Goal: Transaction & Acquisition: Purchase product/service

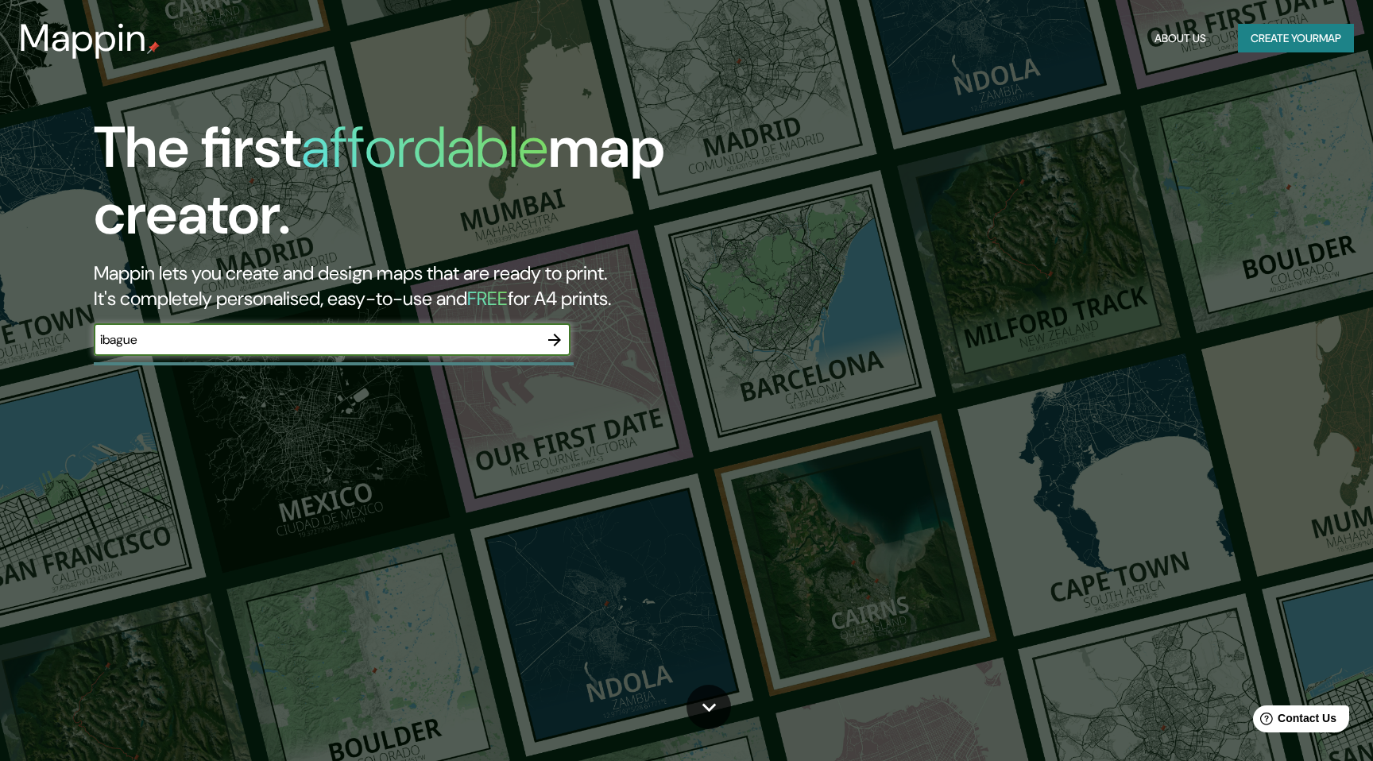
type input "ibague"
click at [558, 337] on icon "button" at bounding box center [554, 340] width 13 height 13
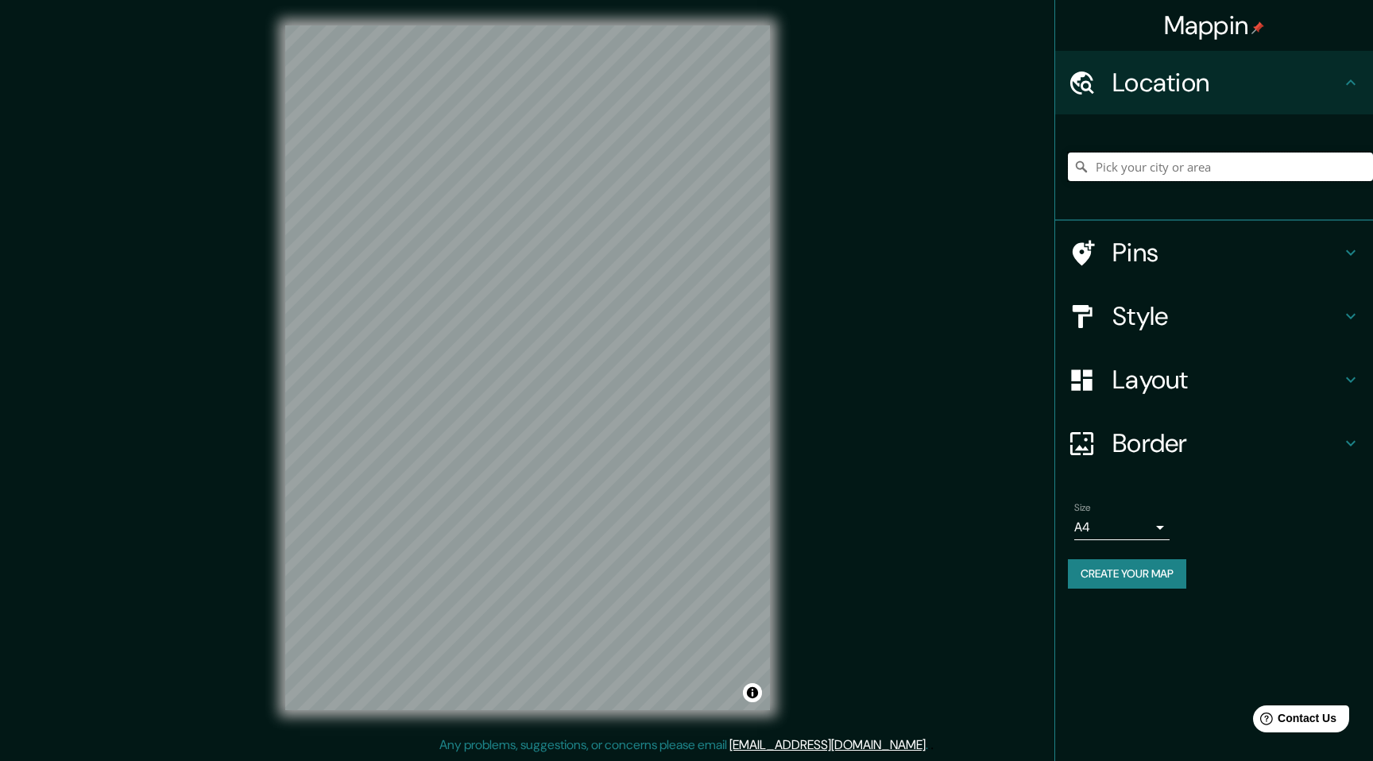
click at [1152, 173] on input "Pick your city or area" at bounding box center [1220, 167] width 305 height 29
type input "Ibagué, Tolima, Colombia"
click at [1205, 308] on h4 "Style" at bounding box center [1226, 316] width 229 height 32
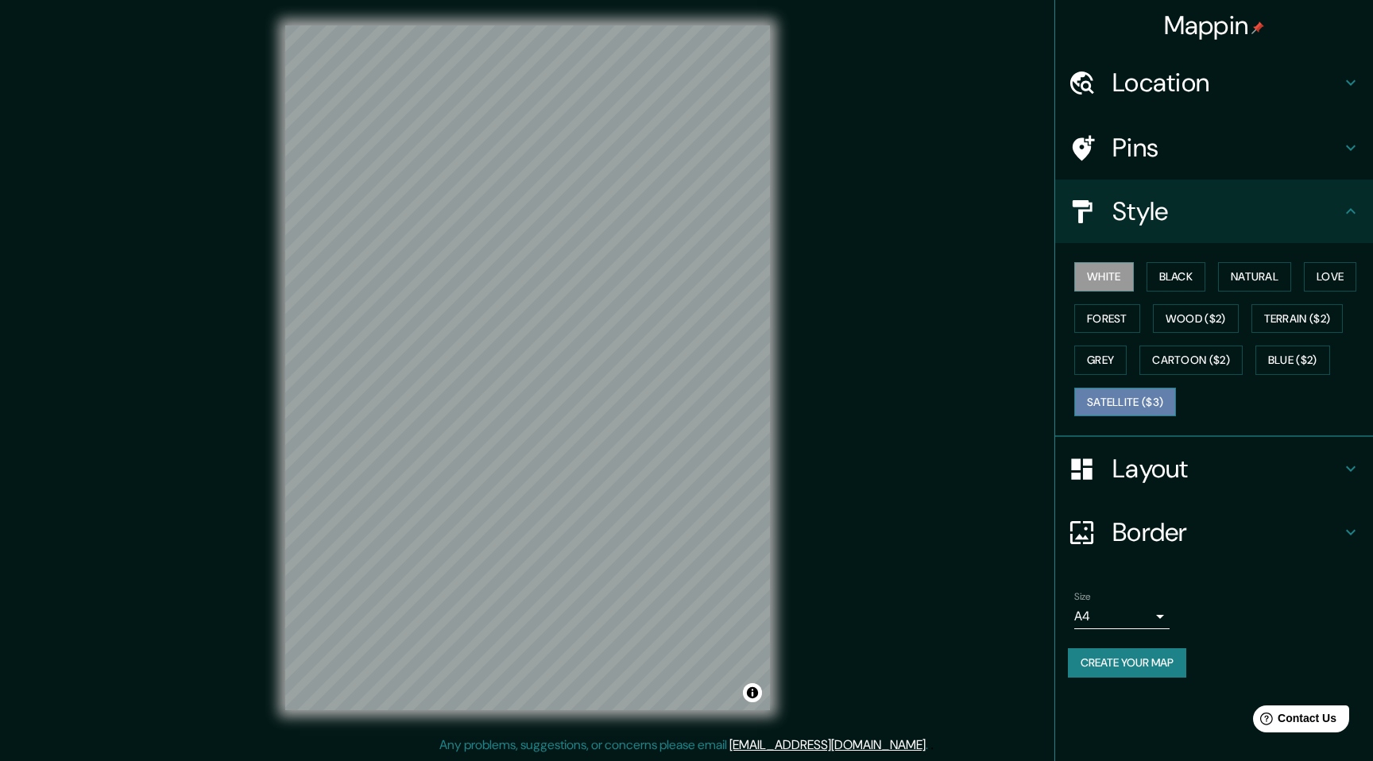
click at [1150, 406] on button "Satellite ($3)" at bounding box center [1125, 402] width 102 height 29
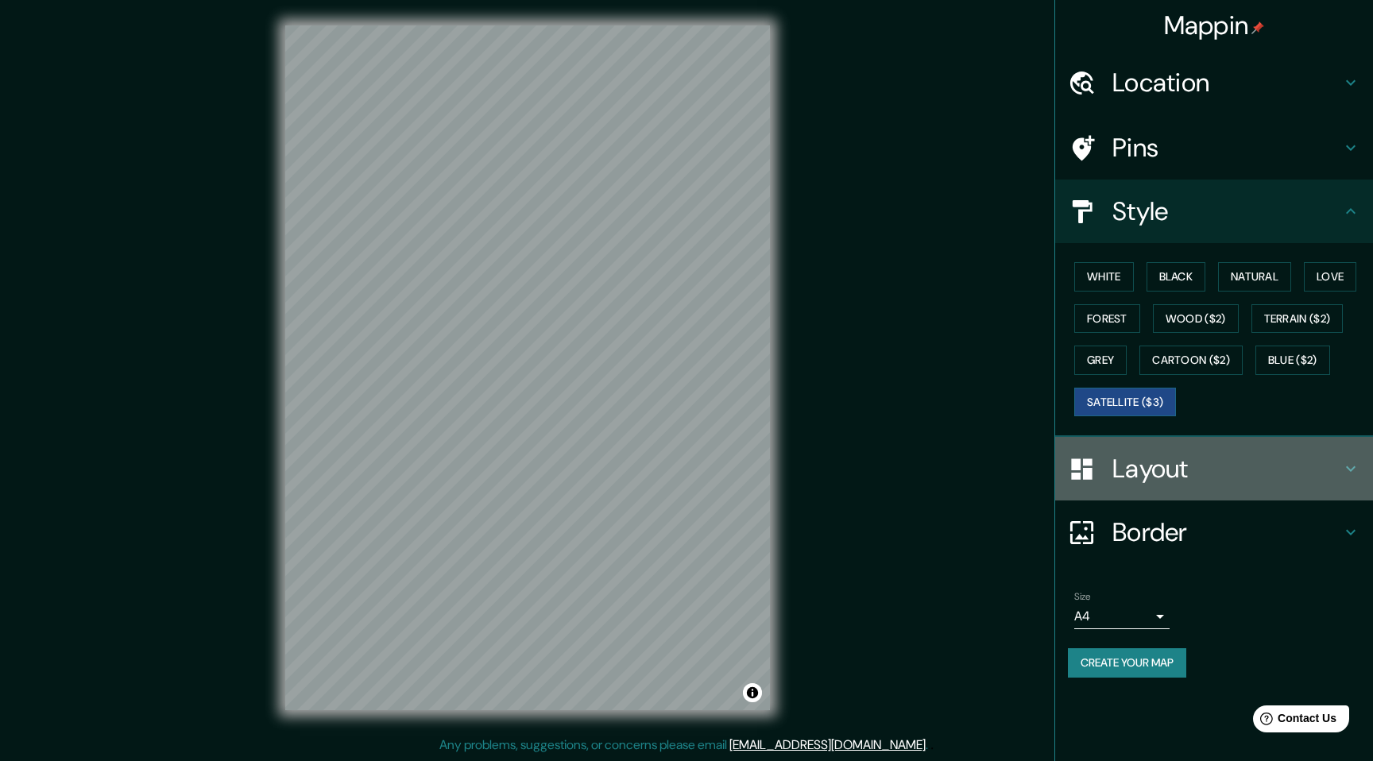
click at [1162, 474] on h4 "Layout" at bounding box center [1226, 469] width 229 height 32
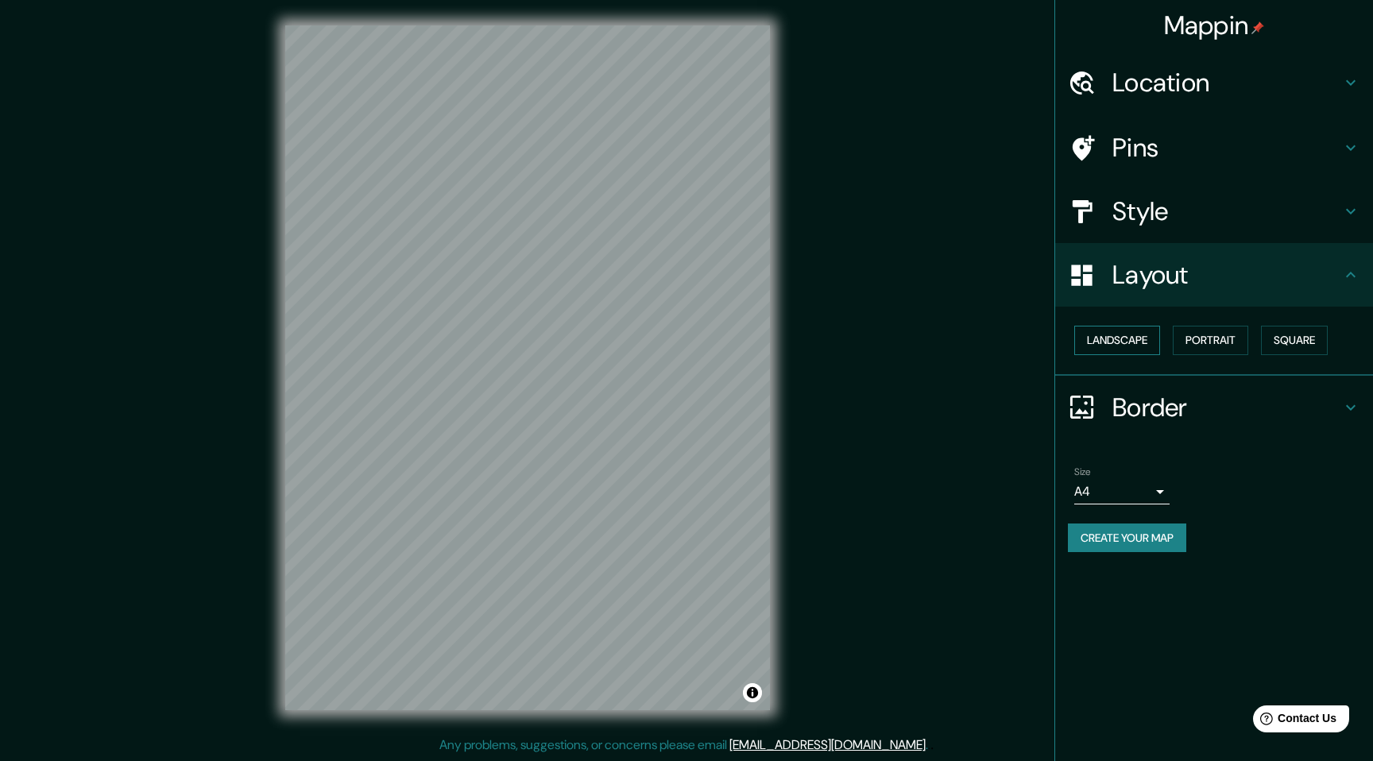
click at [1147, 342] on button "Landscape" at bounding box center [1117, 340] width 86 height 29
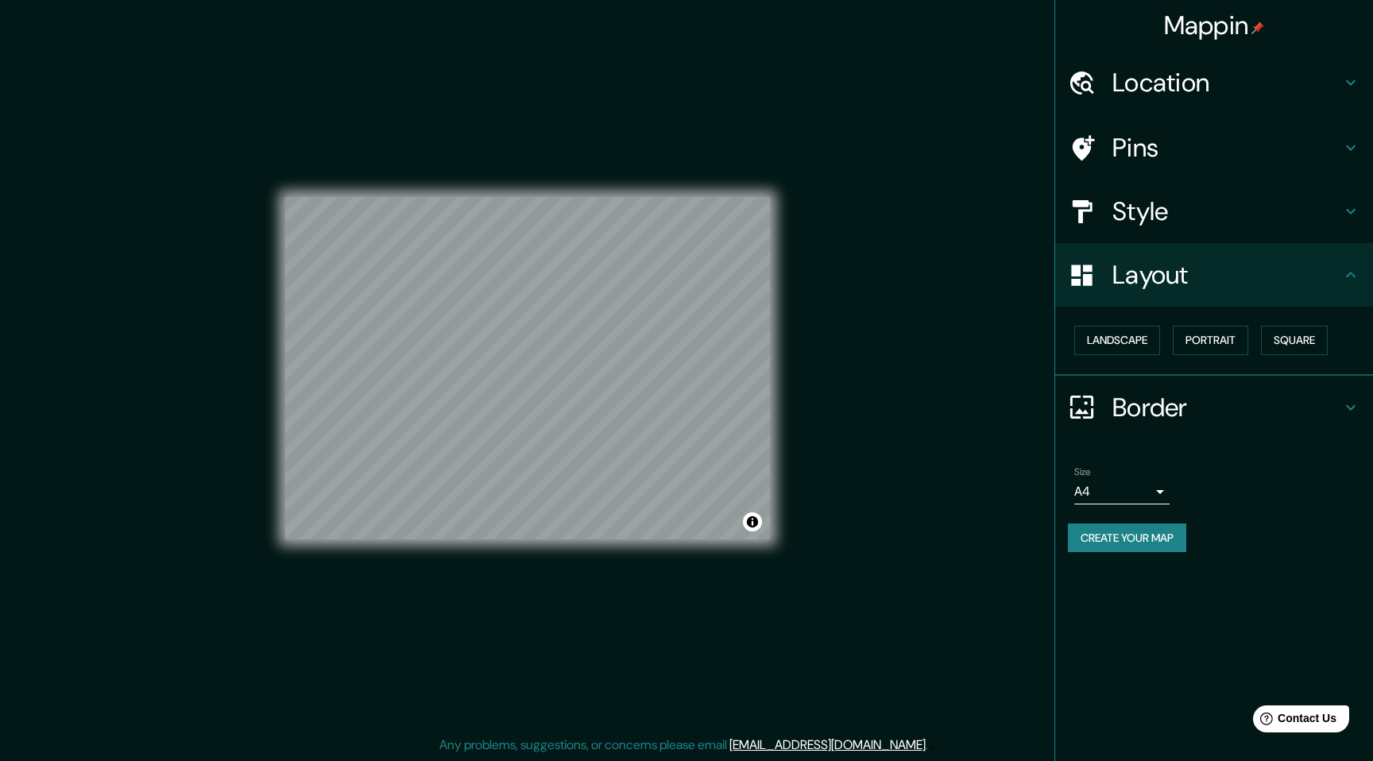
click at [1152, 490] on body "Mappin Location Ibagué, Tolima, Colombia Ibagué Tolima, Colombia Ibague Estació…" at bounding box center [686, 380] width 1373 height 761
click at [1132, 551] on li "A3" at bounding box center [1121, 554] width 95 height 29
type input "a4"
click at [1148, 539] on button "Create your map" at bounding box center [1127, 538] width 118 height 29
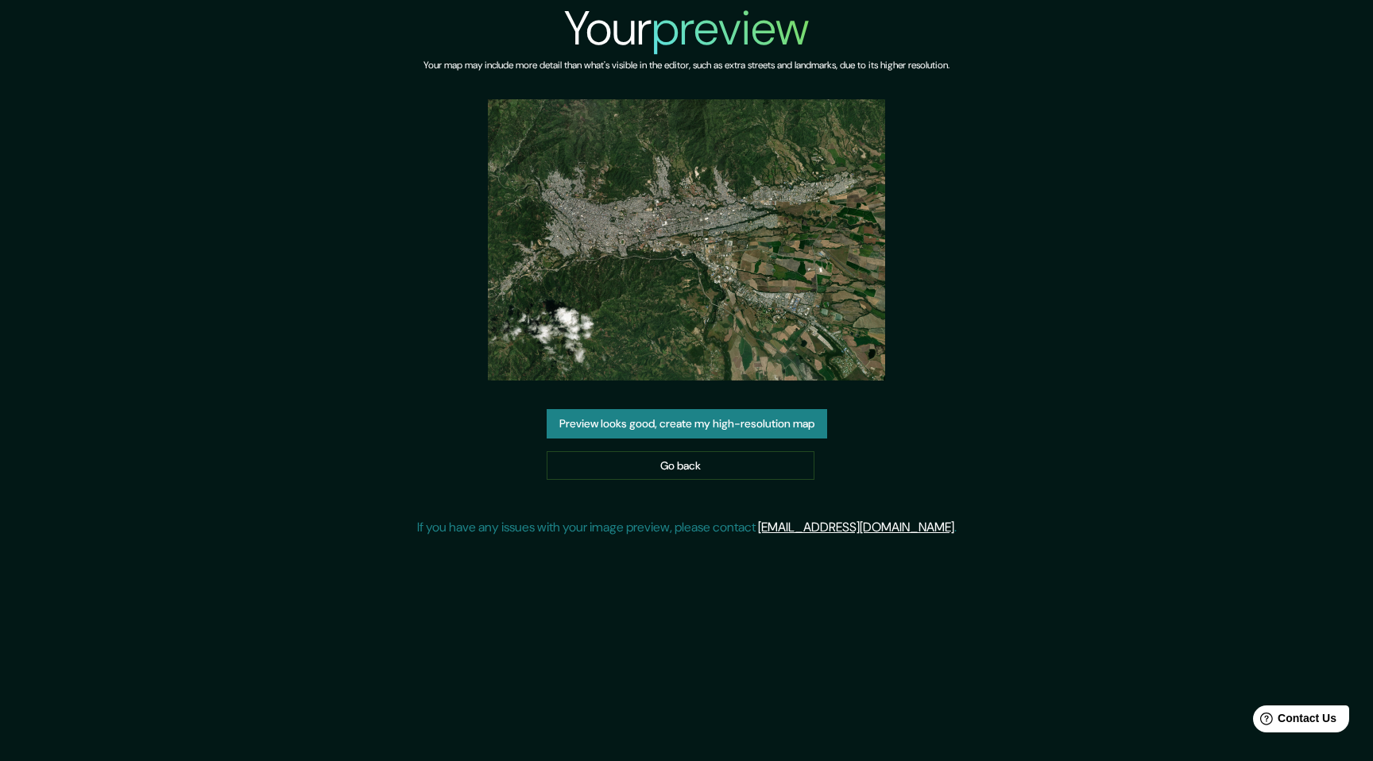
click at [722, 420] on button "Preview looks good, create my high-resolution map" at bounding box center [687, 423] width 280 height 29
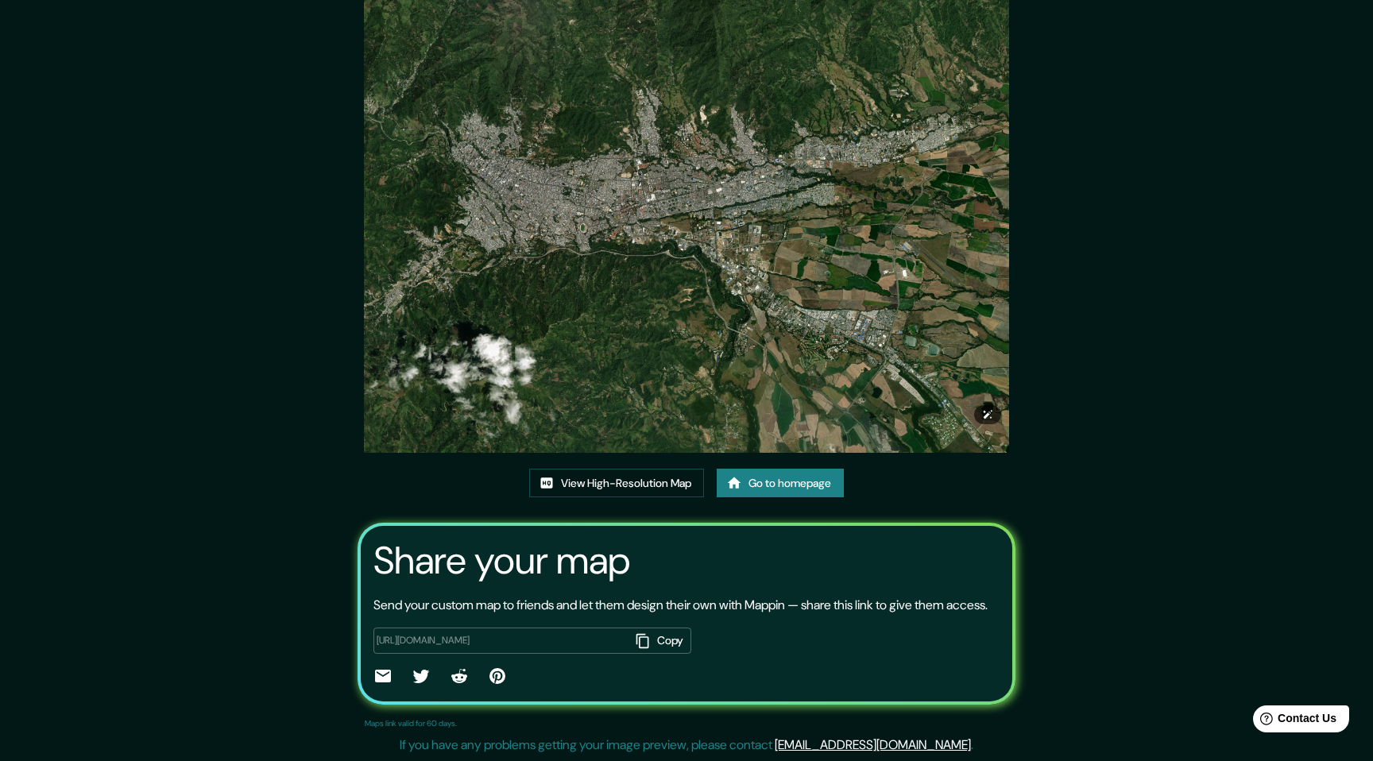
scroll to position [93, 0]
click at [661, 469] on link "View High-Resolution Map" at bounding box center [616, 483] width 175 height 29
